Goal: Transaction & Acquisition: Purchase product/service

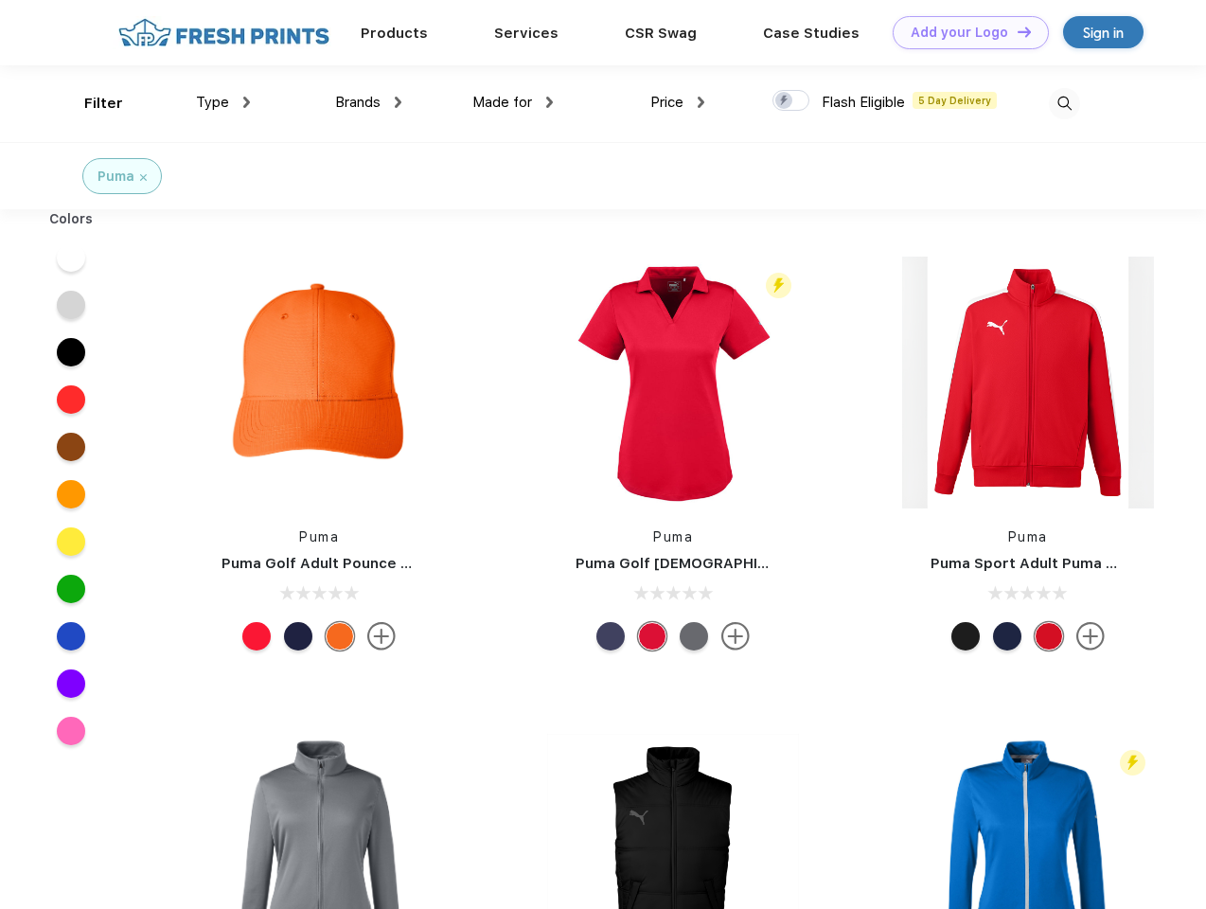
scroll to position [1, 0]
click at [964, 32] on link "Add your Logo Design Tool" at bounding box center [971, 32] width 156 height 33
click at [0, 0] on div "Design Tool" at bounding box center [0, 0] width 0 height 0
click at [1016, 31] on link "Add your Logo Design Tool" at bounding box center [971, 32] width 156 height 33
click at [91, 103] on div "Filter" at bounding box center [103, 104] width 39 height 22
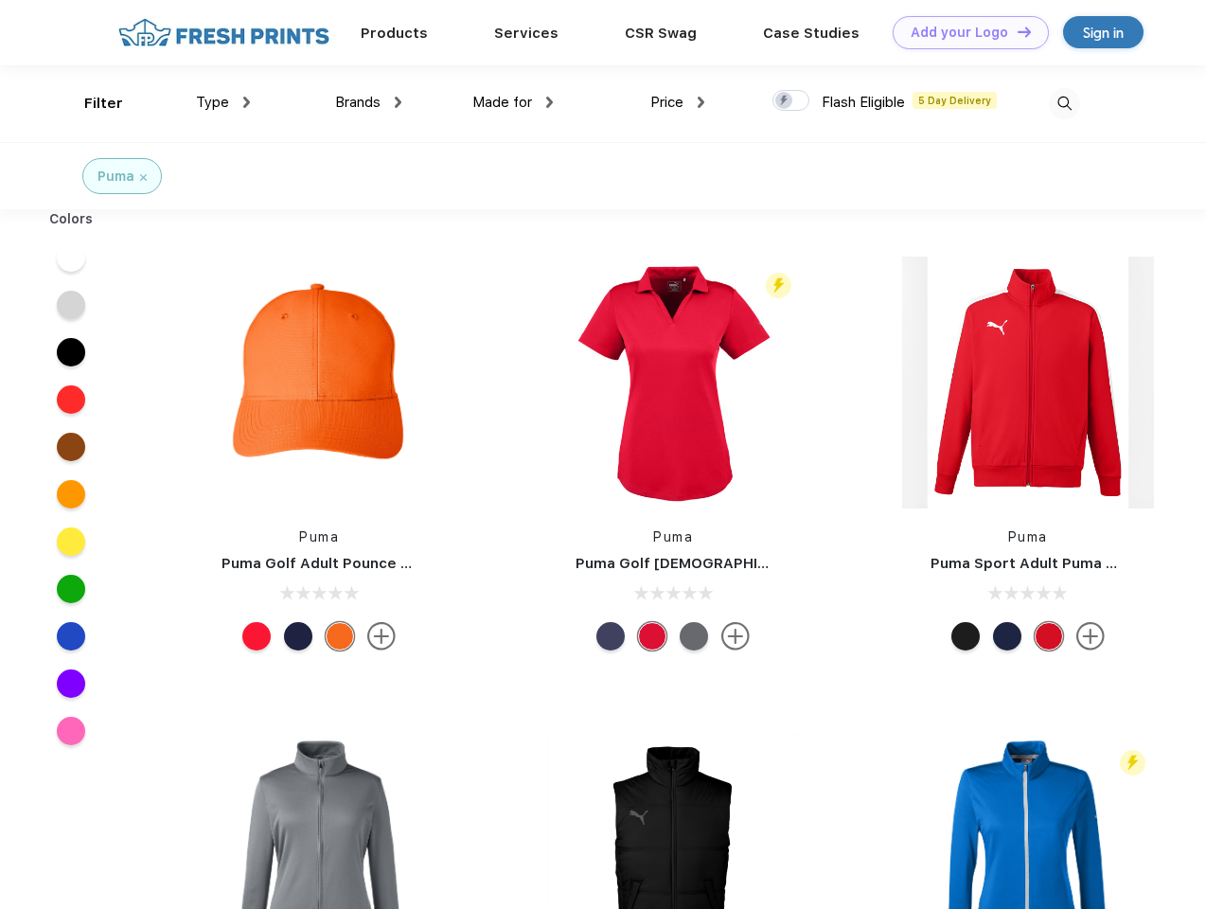
click at [223, 102] on span "Type" at bounding box center [212, 102] width 33 height 17
click at [368, 102] on span "Brands" at bounding box center [357, 102] width 45 height 17
click at [513, 102] on span "Made for" at bounding box center [503, 102] width 60 height 17
click at [678, 102] on span "Price" at bounding box center [667, 102] width 33 height 17
click at [792, 101] on div at bounding box center [791, 100] width 37 height 21
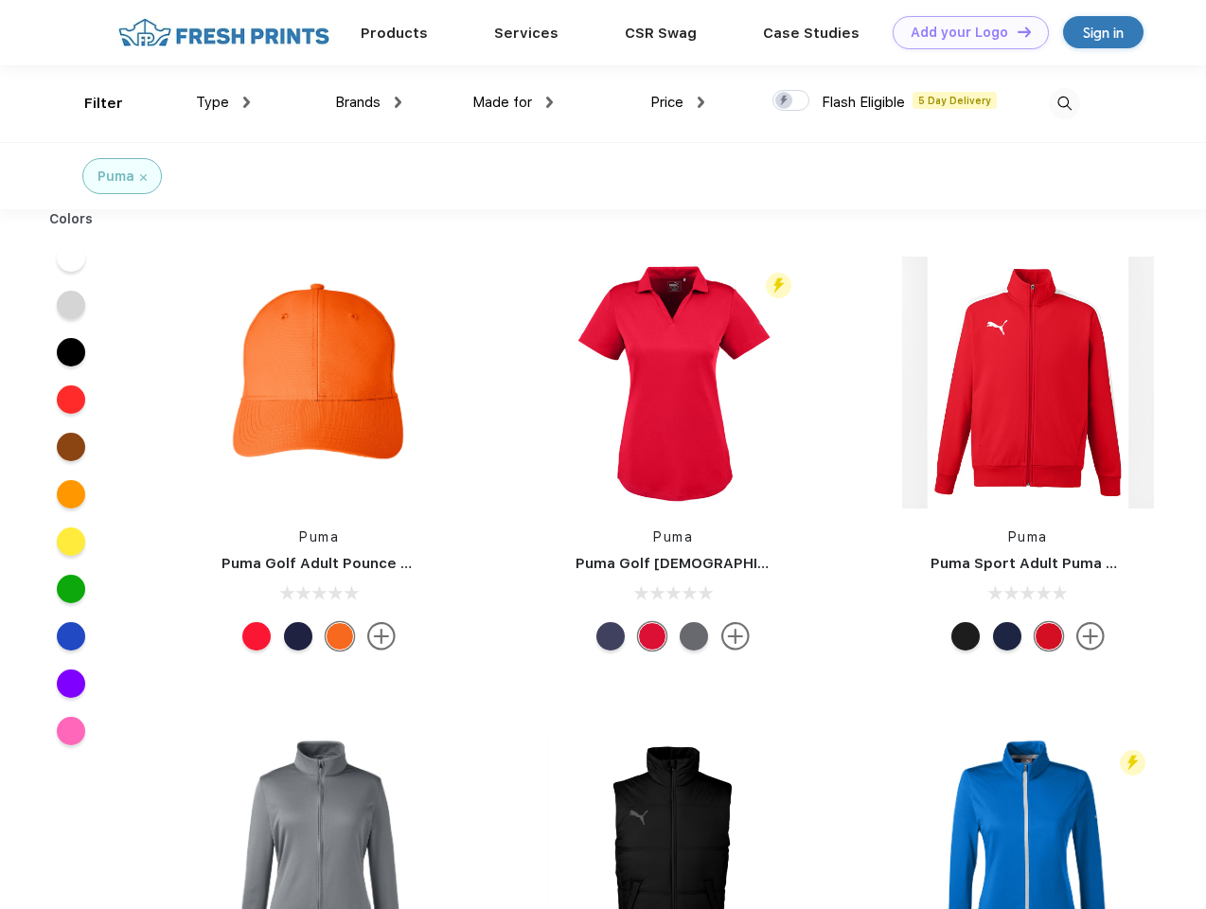
click at [785, 101] on input "checkbox" at bounding box center [779, 95] width 12 height 12
click at [1064, 103] on img at bounding box center [1064, 103] width 31 height 31
